Goal: Transaction & Acquisition: Book appointment/travel/reservation

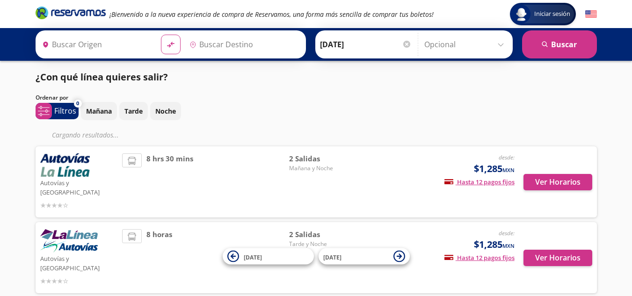
type input "[GEOGRAPHIC_DATA], [GEOGRAPHIC_DATA]"
type input "Central de Autobuses de [GEOGRAPHIC_DATA][PERSON_NAME], [GEOGRAPHIC_DATA]"
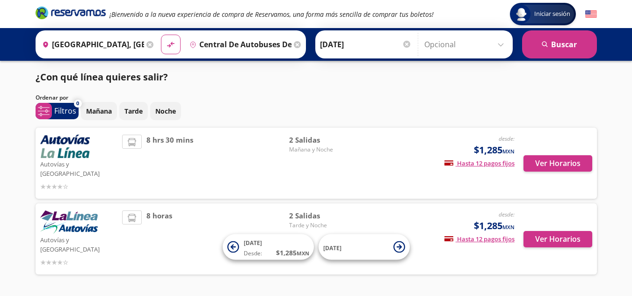
scroll to position [12, 0]
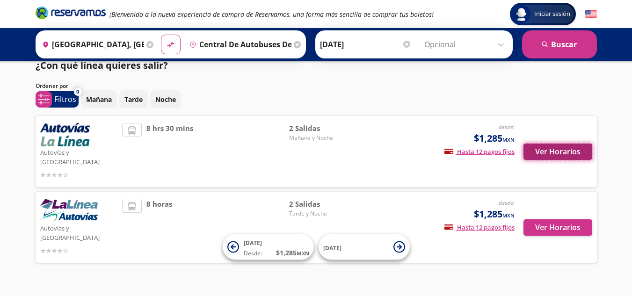
click at [544, 153] on button "Ver Horarios" at bounding box center [558, 152] width 69 height 16
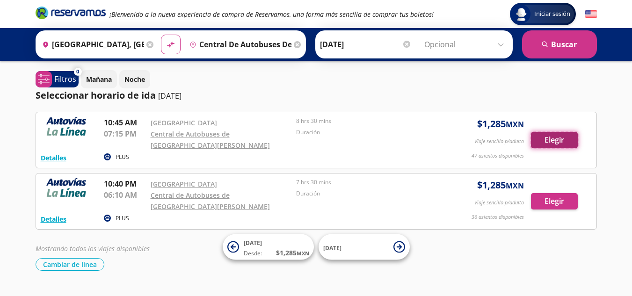
click at [559, 146] on button "Elegir" at bounding box center [554, 140] width 47 height 16
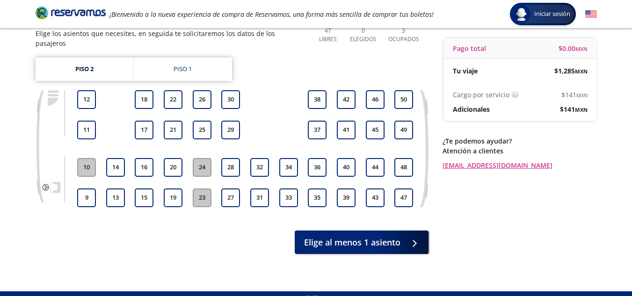
scroll to position [93, 0]
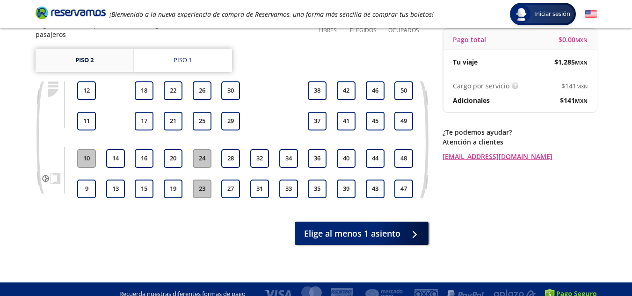
click at [103, 54] on link "Piso 2" at bounding box center [85, 60] width 98 height 23
click at [160, 49] on link "Piso 1" at bounding box center [183, 60] width 98 height 23
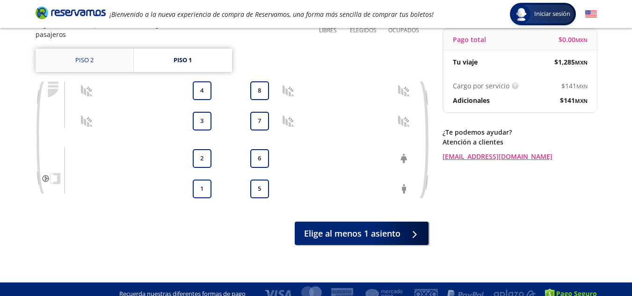
click at [99, 49] on link "Piso 2" at bounding box center [85, 60] width 98 height 23
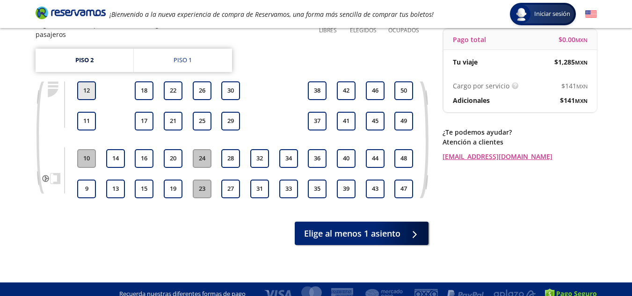
click at [87, 86] on button "12" at bounding box center [86, 90] width 19 height 19
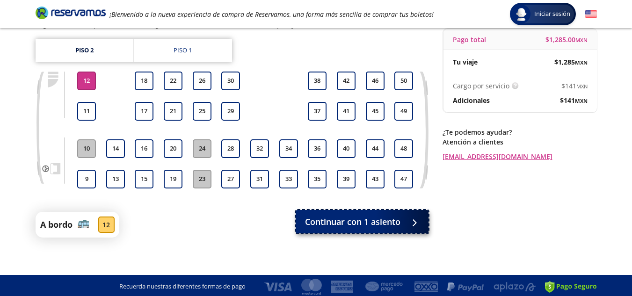
click at [348, 225] on span "Continuar con 1 asiento" at bounding box center [352, 222] width 95 height 13
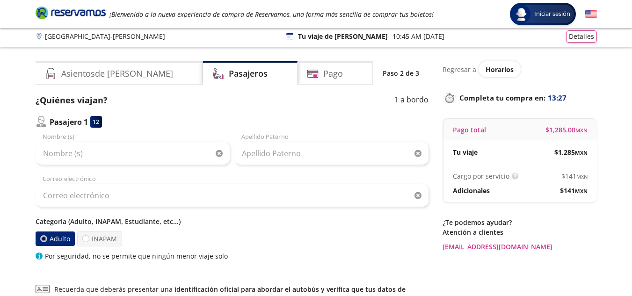
scroll to position [43, 0]
